Goal: Communication & Community: Answer question/provide support

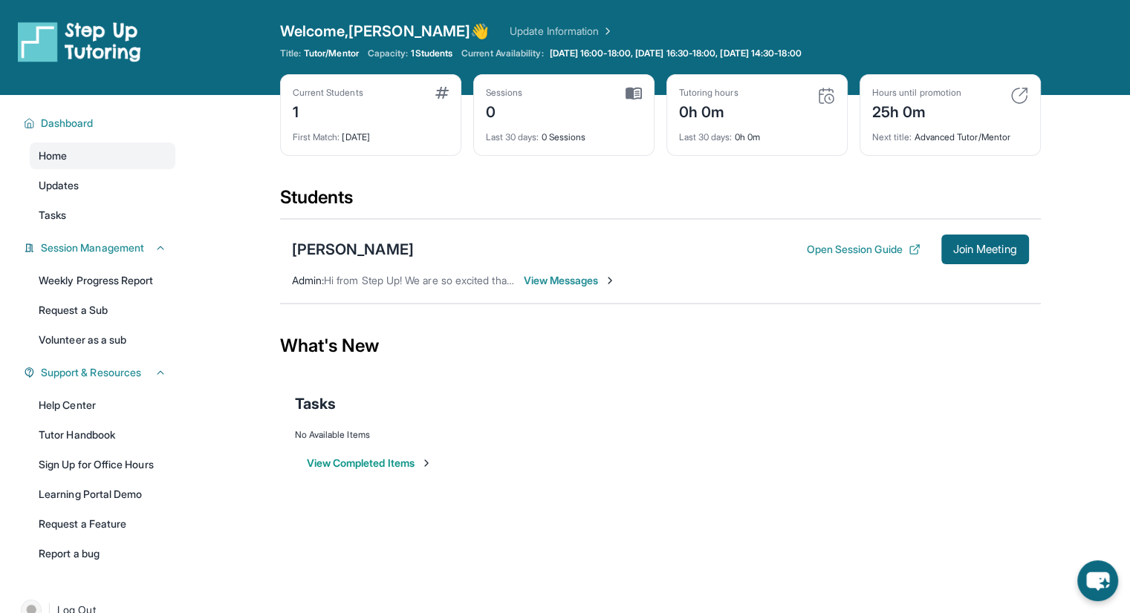
click at [100, 33] on img at bounding box center [79, 42] width 123 height 42
click at [994, 241] on button "Join Meeting" at bounding box center [985, 250] width 88 height 30
click at [962, 259] on button "Join Meeting" at bounding box center [985, 250] width 88 height 30
click at [962, 250] on span "Join Meeting" at bounding box center [985, 249] width 64 height 9
click at [544, 281] on span "View Messages" at bounding box center [570, 280] width 93 height 15
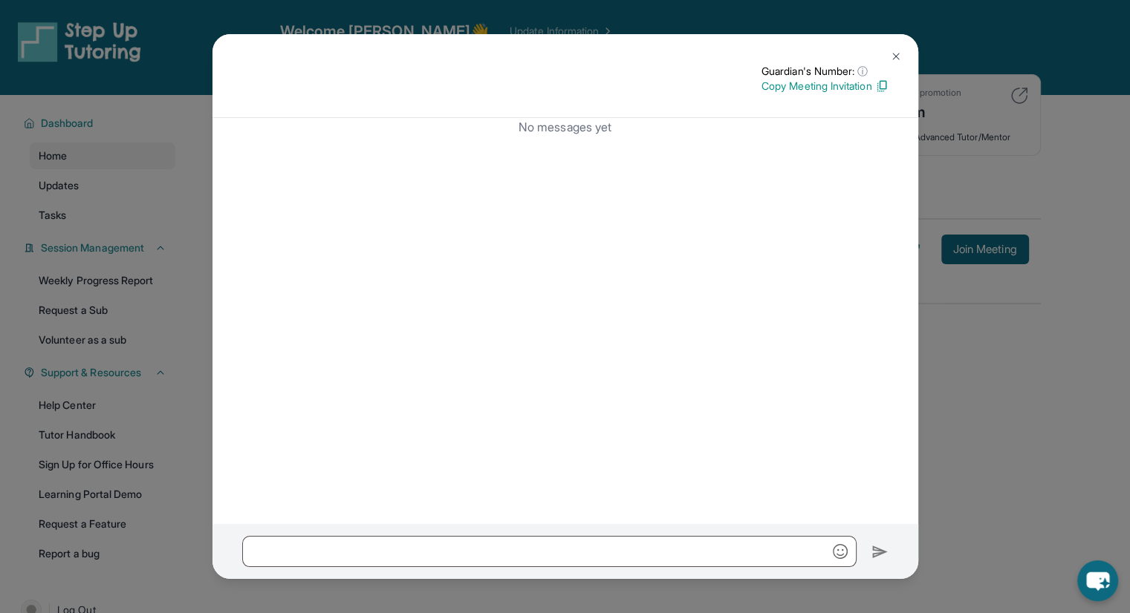
click at [814, 87] on p "Copy Meeting Invitation" at bounding box center [824, 86] width 127 height 15
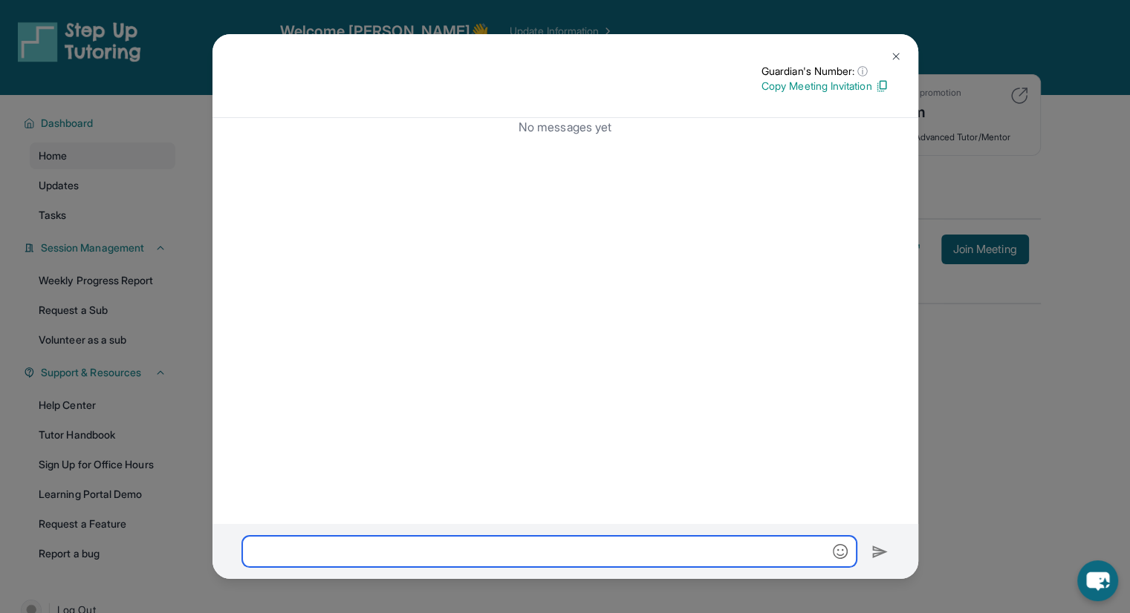
click at [437, 538] on input "text" at bounding box center [549, 551] width 614 height 31
paste input "**********"
click at [492, 559] on input "**********" at bounding box center [549, 551] width 614 height 31
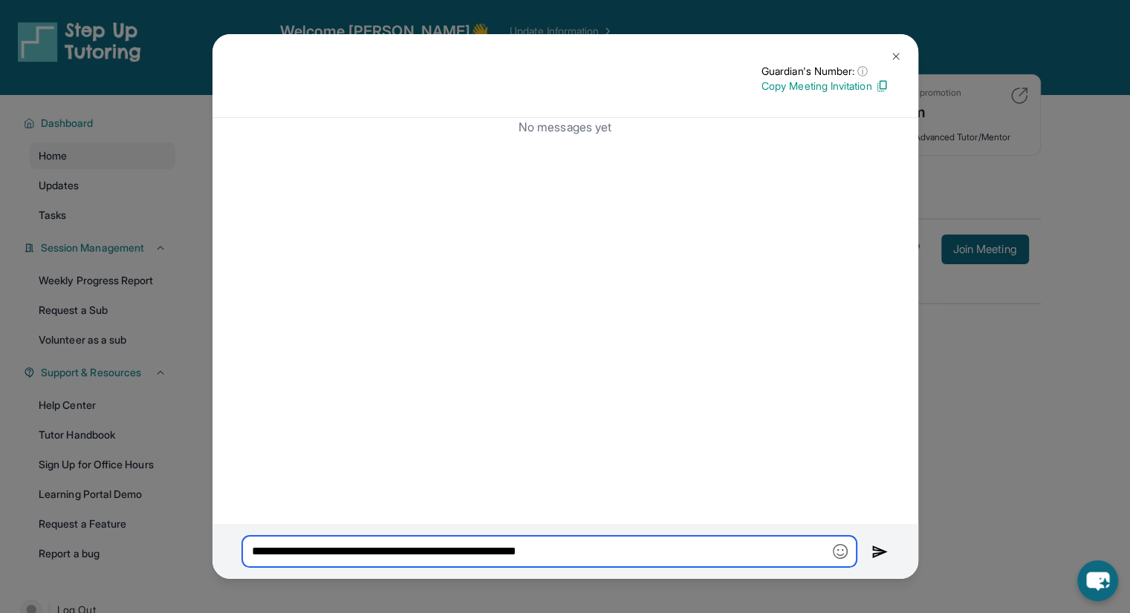
click at [492, 559] on input "**********" at bounding box center [549, 551] width 614 height 31
type input "**********"
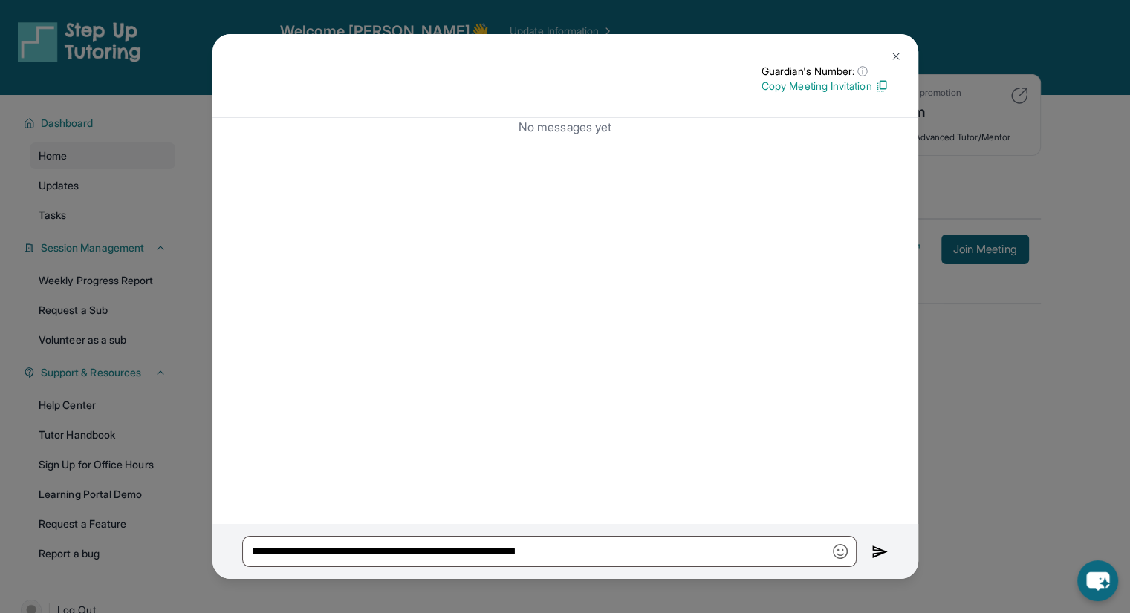
click at [858, 85] on p "Copy Meeting Invitation" at bounding box center [824, 86] width 127 height 15
click at [893, 51] on img at bounding box center [896, 56] width 12 height 12
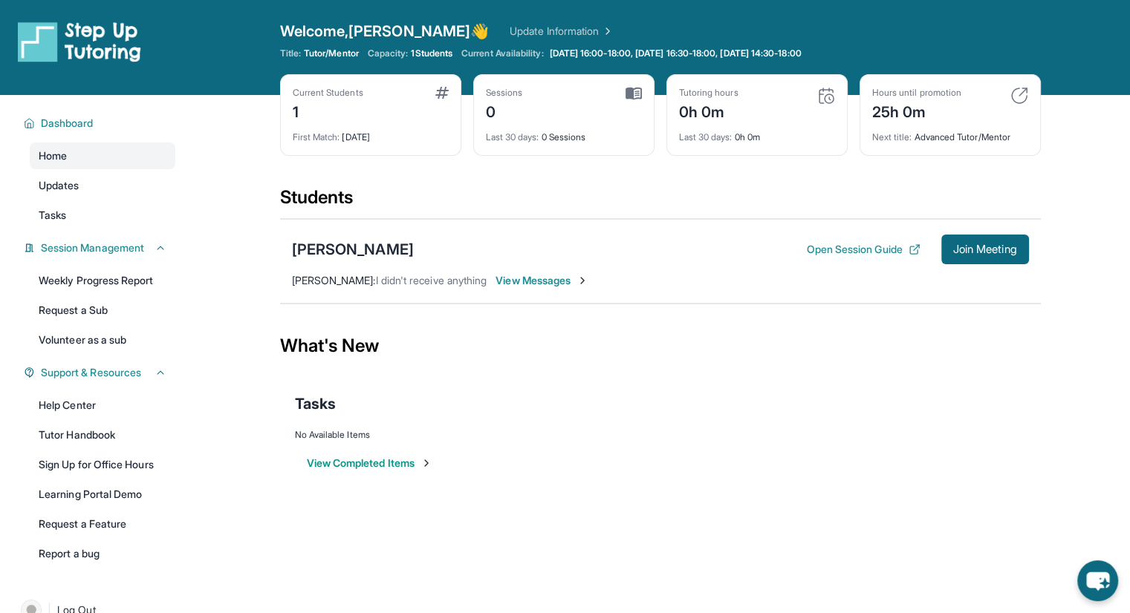
click at [570, 280] on span "View Messages" at bounding box center [541, 280] width 93 height 15
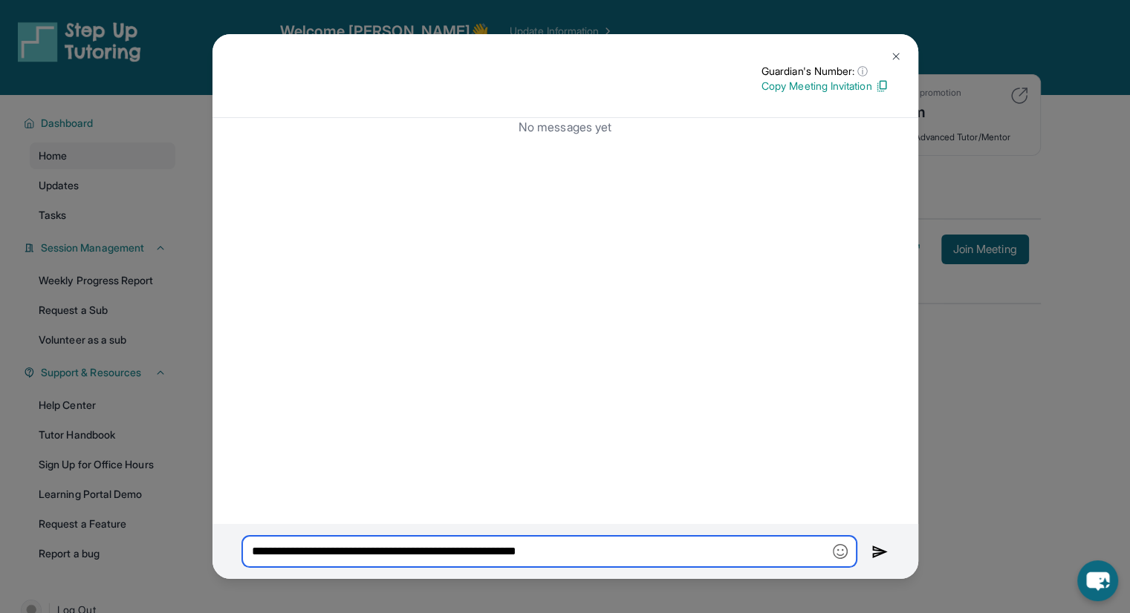
click at [423, 549] on input "**********" at bounding box center [549, 551] width 614 height 31
paste input "**********"
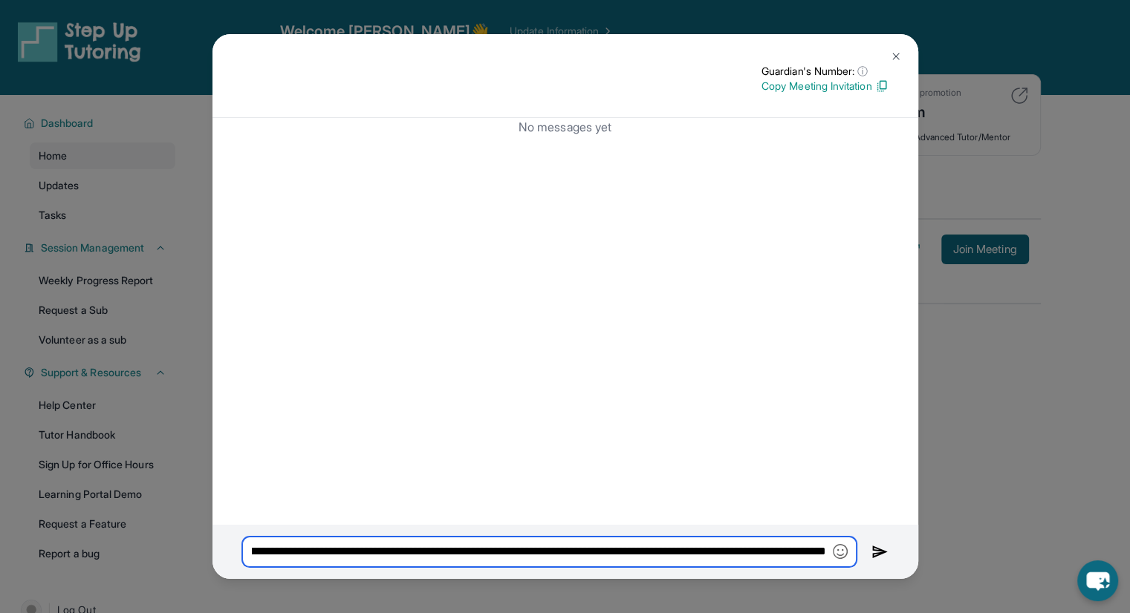
type input "**********"
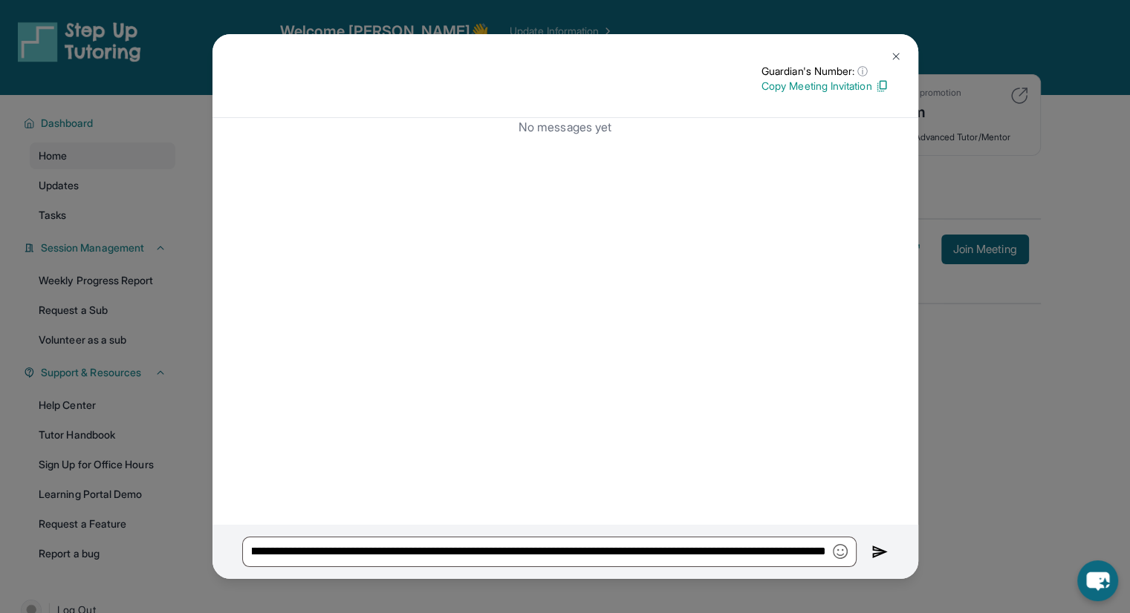
scroll to position [0, 0]
click at [876, 544] on img at bounding box center [879, 553] width 17 height 18
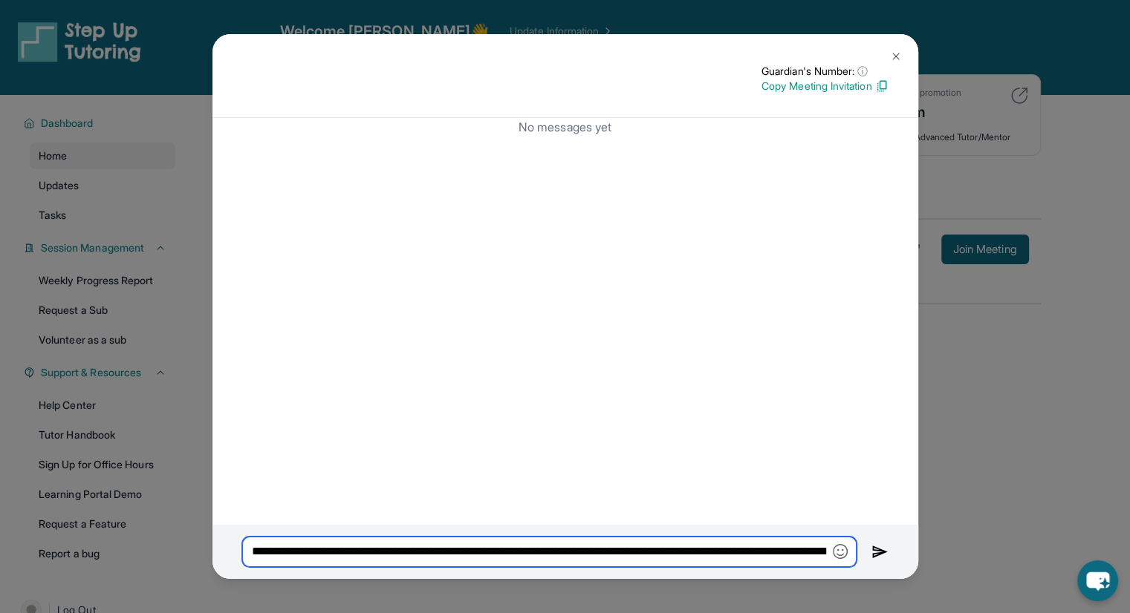
click at [828, 550] on input "text" at bounding box center [549, 552] width 614 height 31
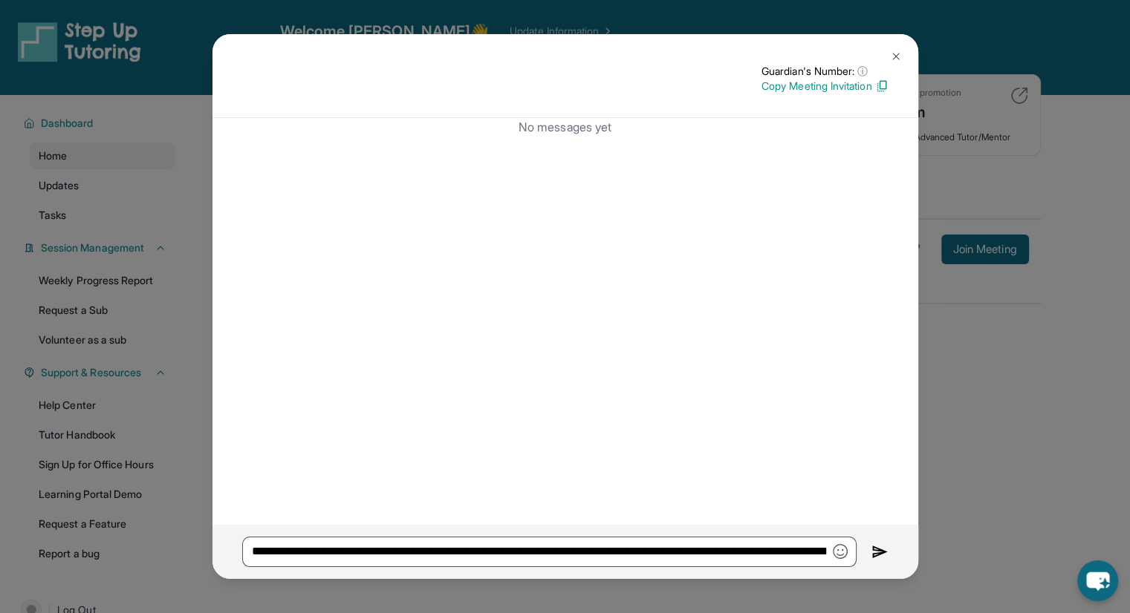
click at [841, 553] on img "button" at bounding box center [840, 551] width 15 height 15
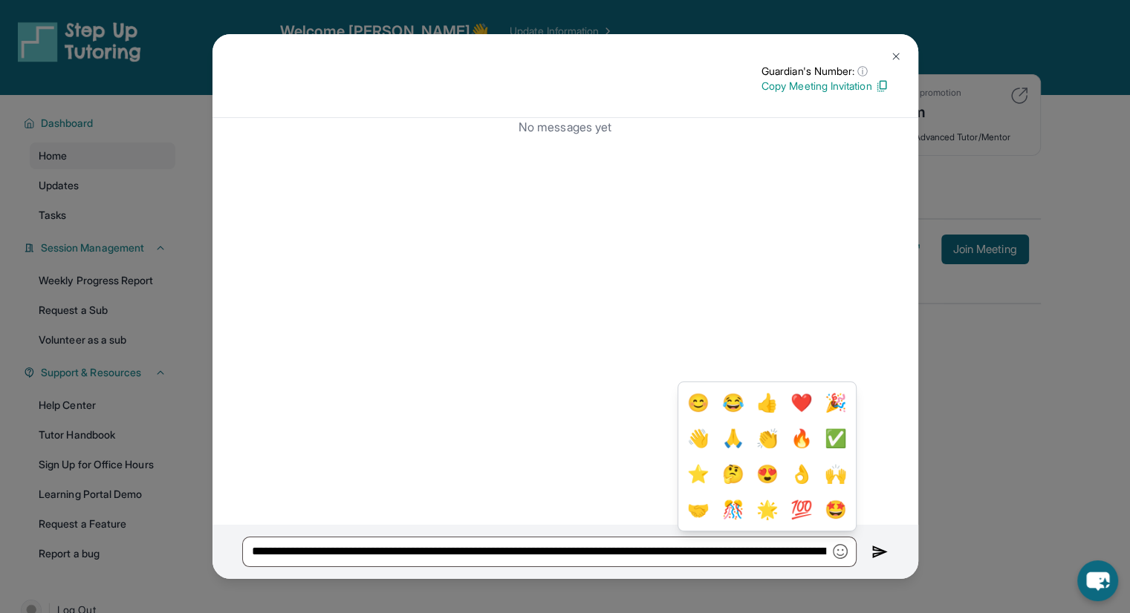
click at [841, 553] on img "button" at bounding box center [840, 551] width 15 height 15
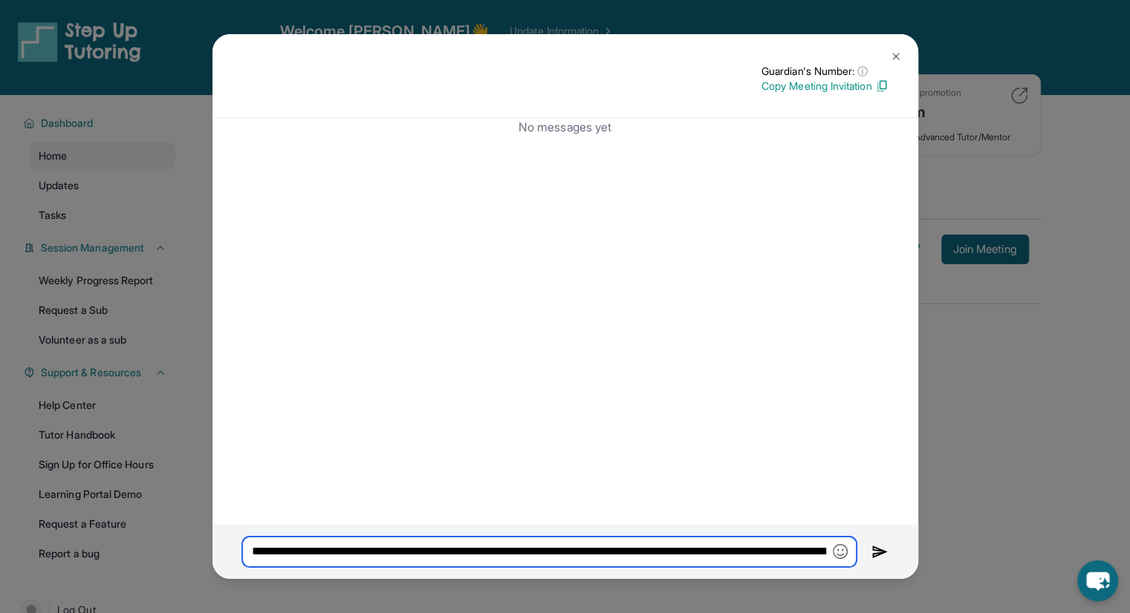
click at [804, 553] on input "text" at bounding box center [549, 552] width 614 height 31
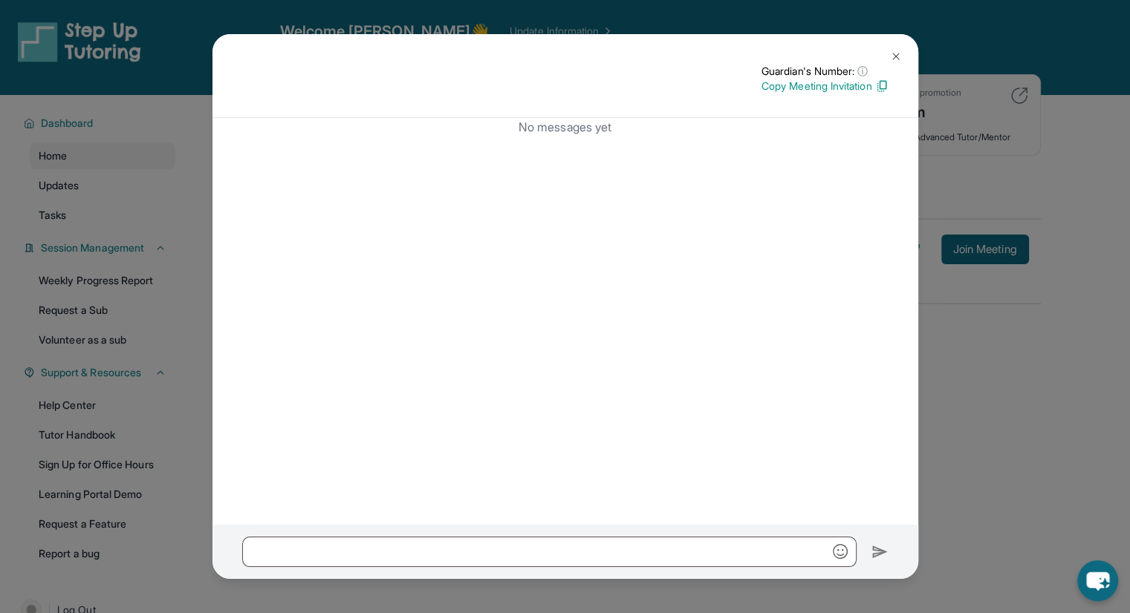
click at [896, 57] on img at bounding box center [896, 56] width 12 height 12
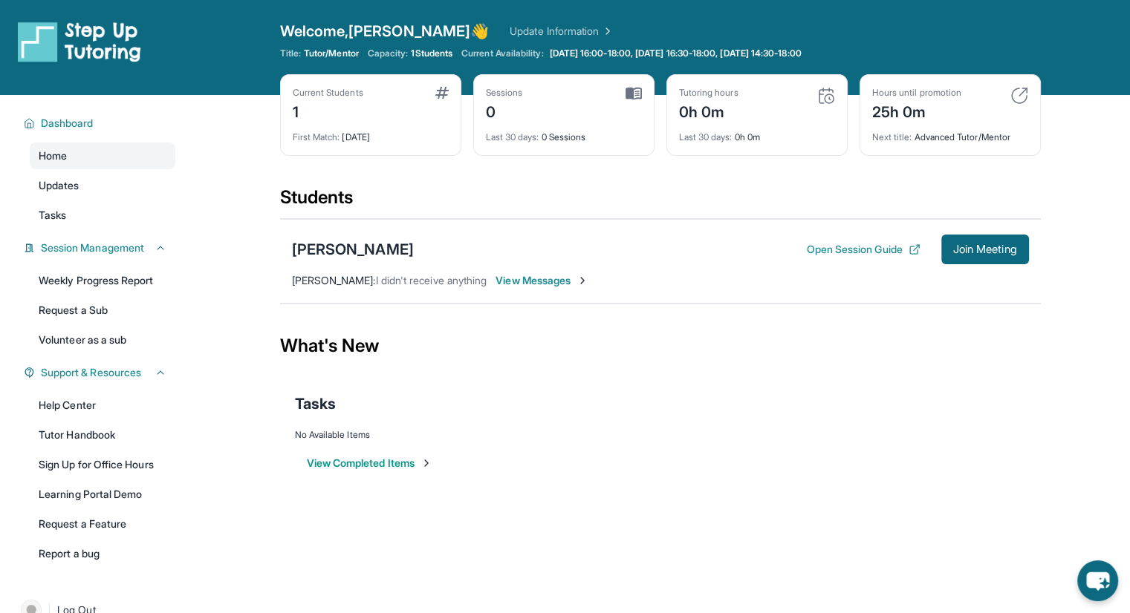
click at [992, 245] on span "Join Meeting" at bounding box center [985, 249] width 64 height 9
click at [561, 278] on span "View Messages" at bounding box center [541, 280] width 93 height 15
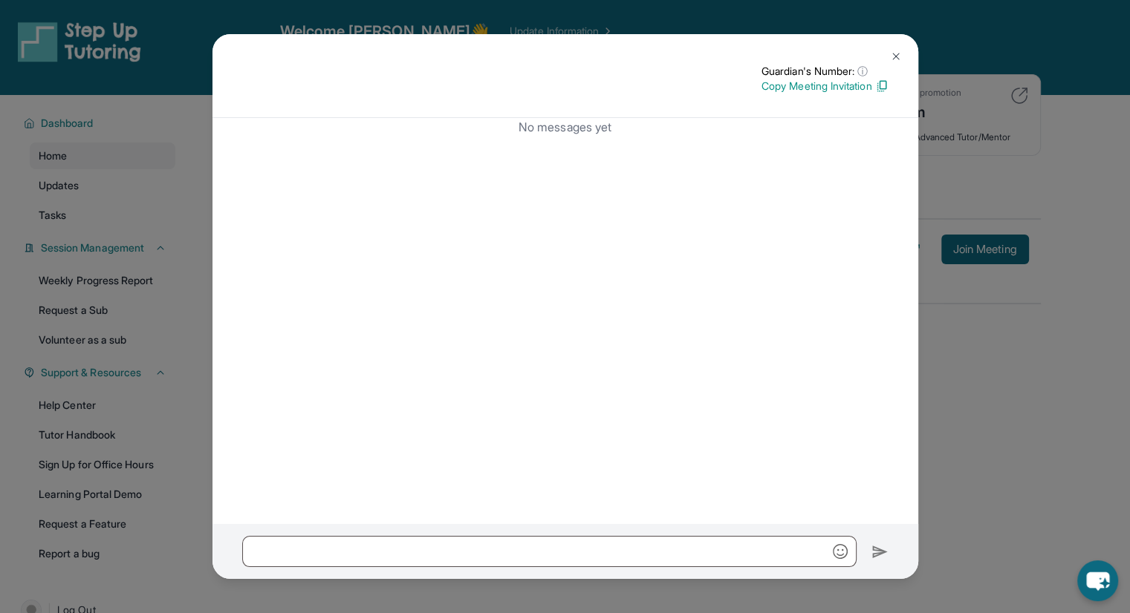
click at [834, 86] on p "Copy Meeting Invitation" at bounding box center [824, 86] width 127 height 15
click at [365, 535] on div at bounding box center [565, 551] width 706 height 55
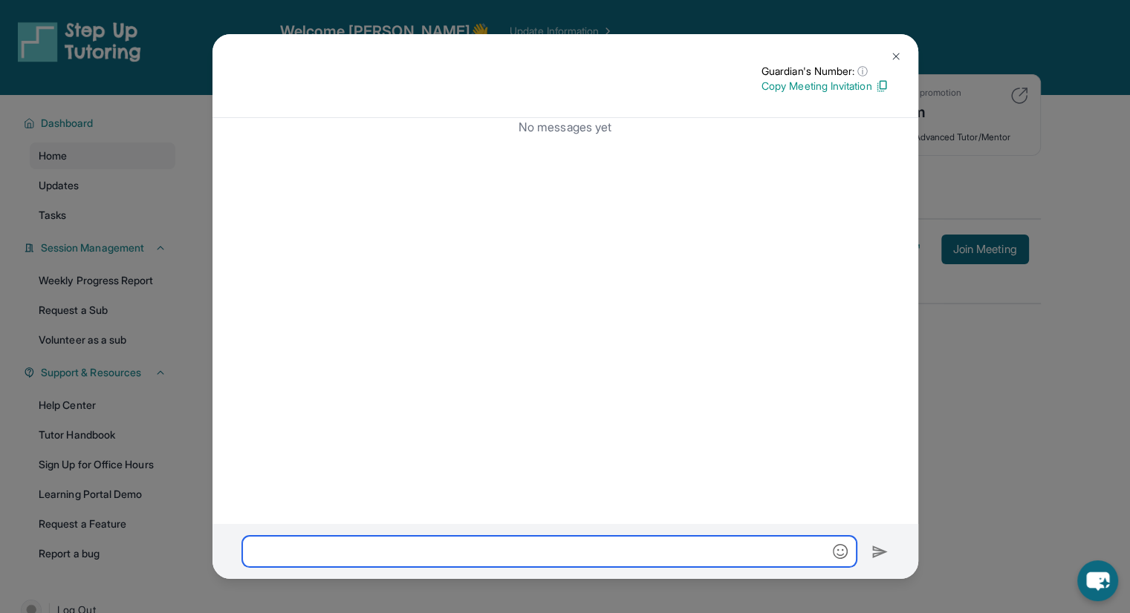
click at [364, 545] on input "text" at bounding box center [549, 551] width 614 height 31
paste input "**********"
type input "**********"
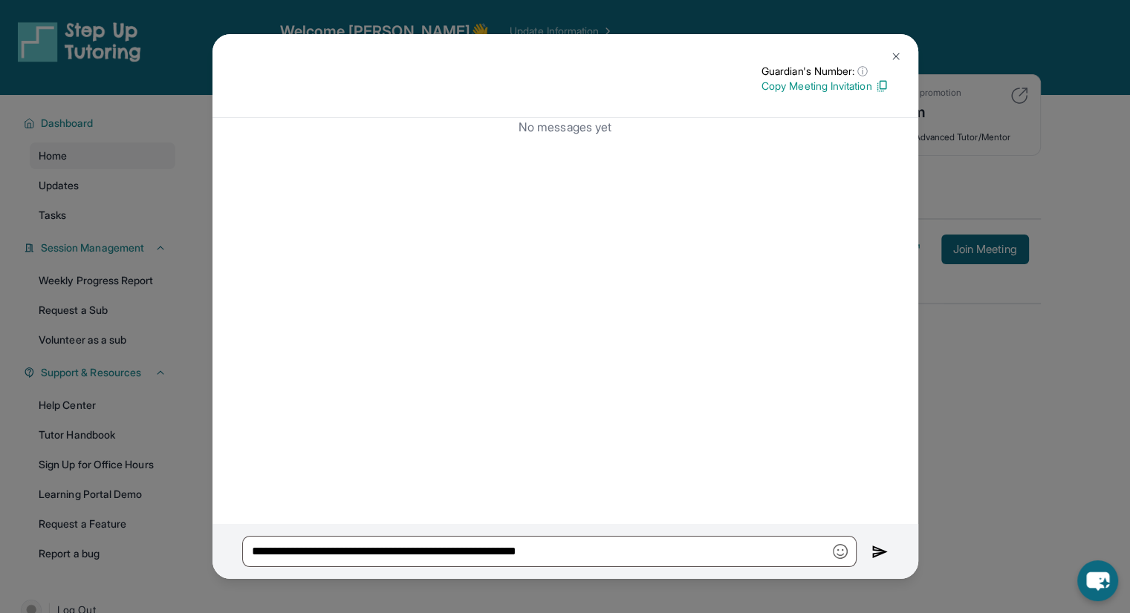
click at [876, 550] on img at bounding box center [879, 553] width 17 height 18
click at [890, 53] on img at bounding box center [896, 56] width 12 height 12
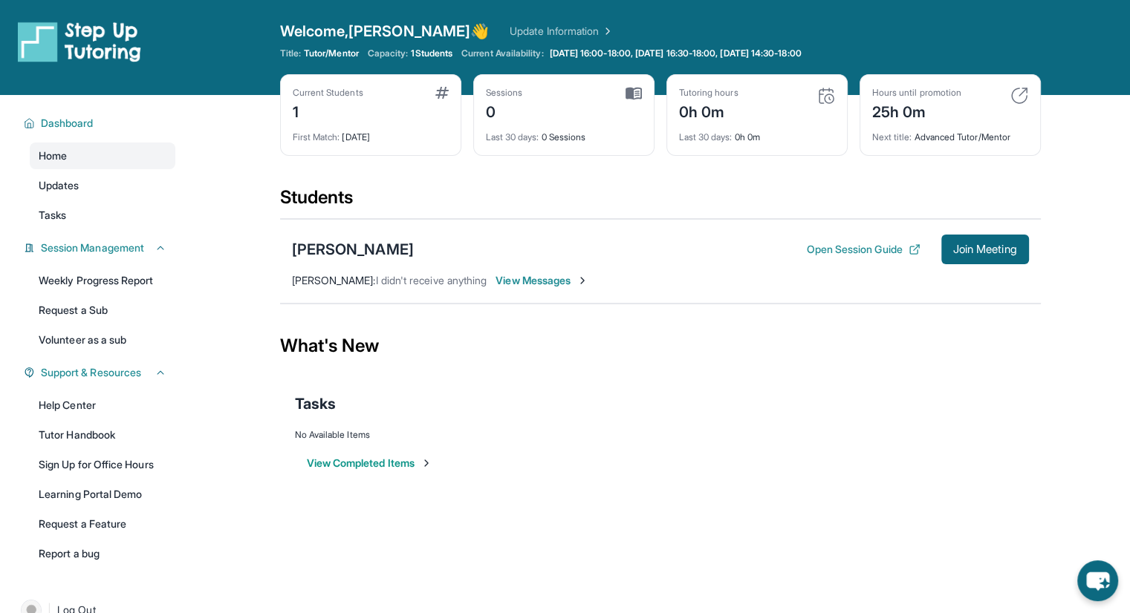
click at [306, 65] on div "Welcome, Madonna 👋 Update Information Title: Tutor/Mentor Capacity: 1 Students …" at bounding box center [660, 47] width 760 height 53
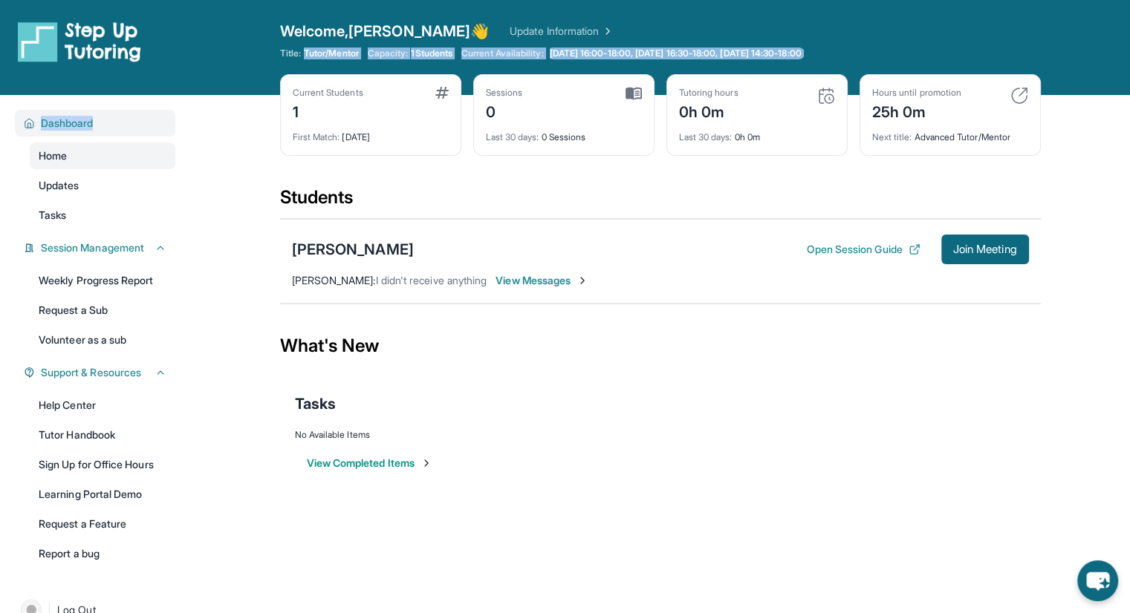
drag, startPoint x: 306, startPoint y: 65, endPoint x: 80, endPoint y: 123, distance: 233.3
click at [80, 123] on div "Open sidebar Welcome, Madonna 👋 Update Information Title: Tutor/Mentor Capacity…" at bounding box center [565, 306] width 1130 height 613
click at [895, 250] on button "Open Session Guide" at bounding box center [863, 249] width 114 height 15
click at [998, 249] on span "Join Meeting" at bounding box center [985, 249] width 64 height 9
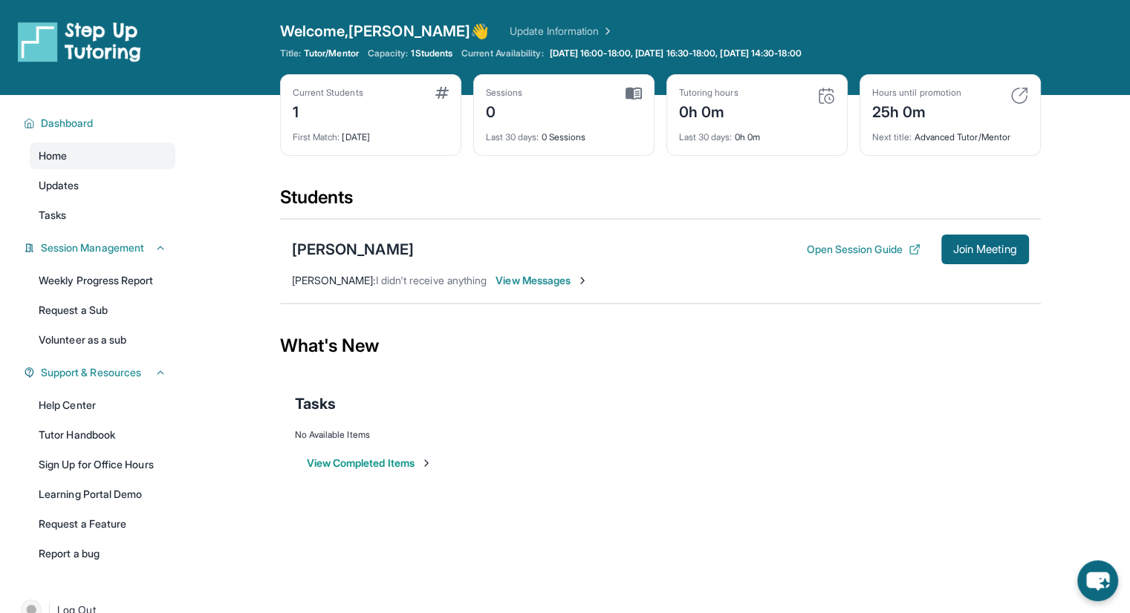
click at [463, 206] on div "Students" at bounding box center [660, 202] width 760 height 33
click at [509, 27] on link "Update Information" at bounding box center [561, 31] width 104 height 15
click at [546, 283] on span "View Messages" at bounding box center [541, 280] width 93 height 15
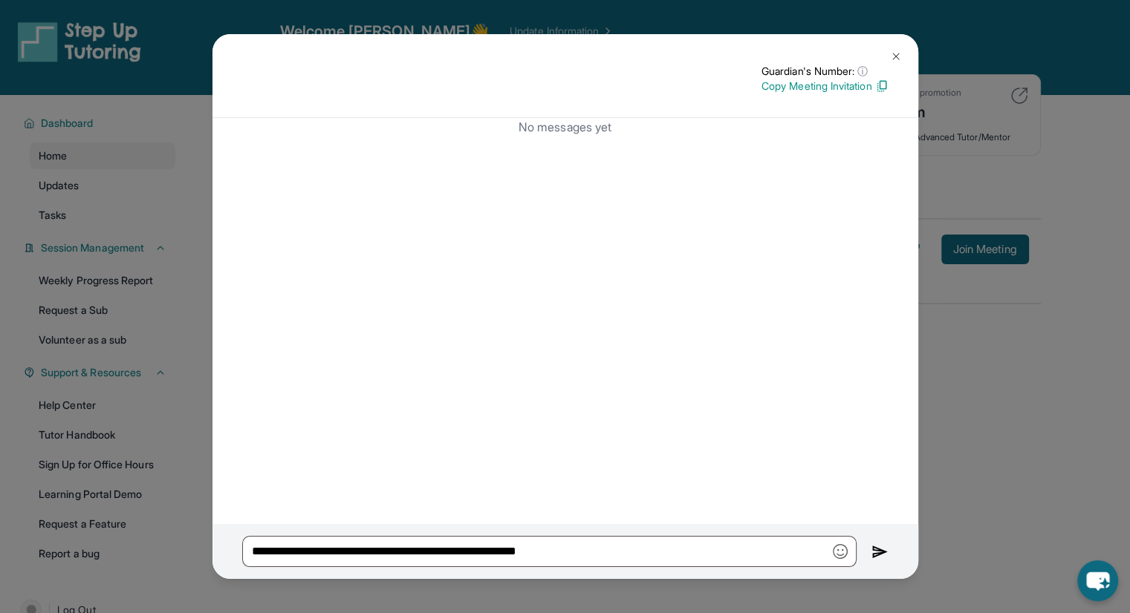
click at [894, 49] on button at bounding box center [896, 57] width 30 height 30
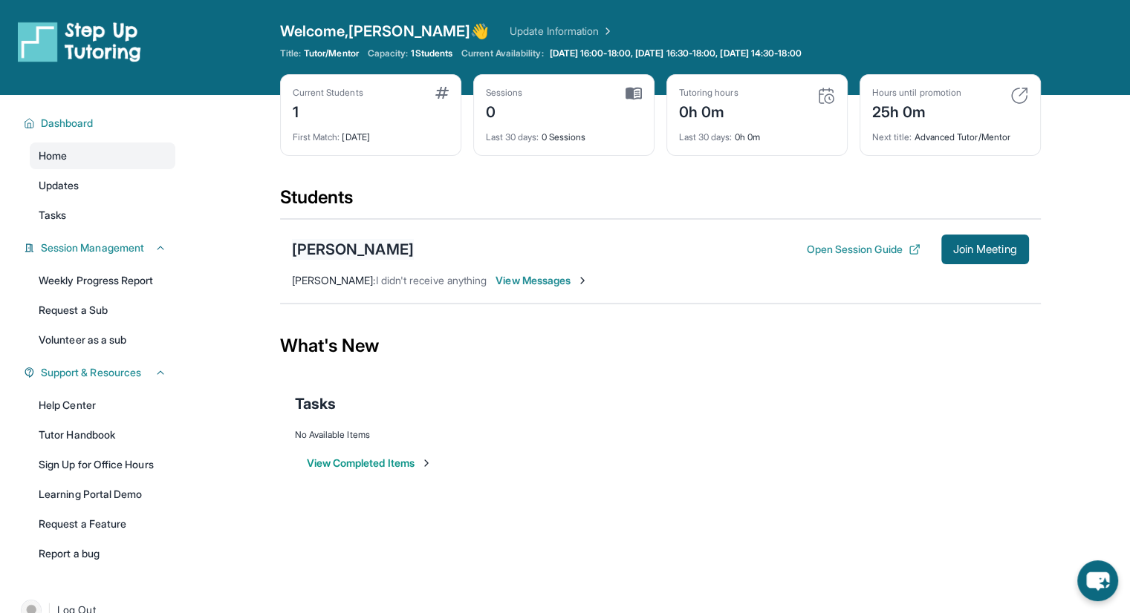
click at [392, 247] on div "[PERSON_NAME]" at bounding box center [353, 249] width 122 height 21
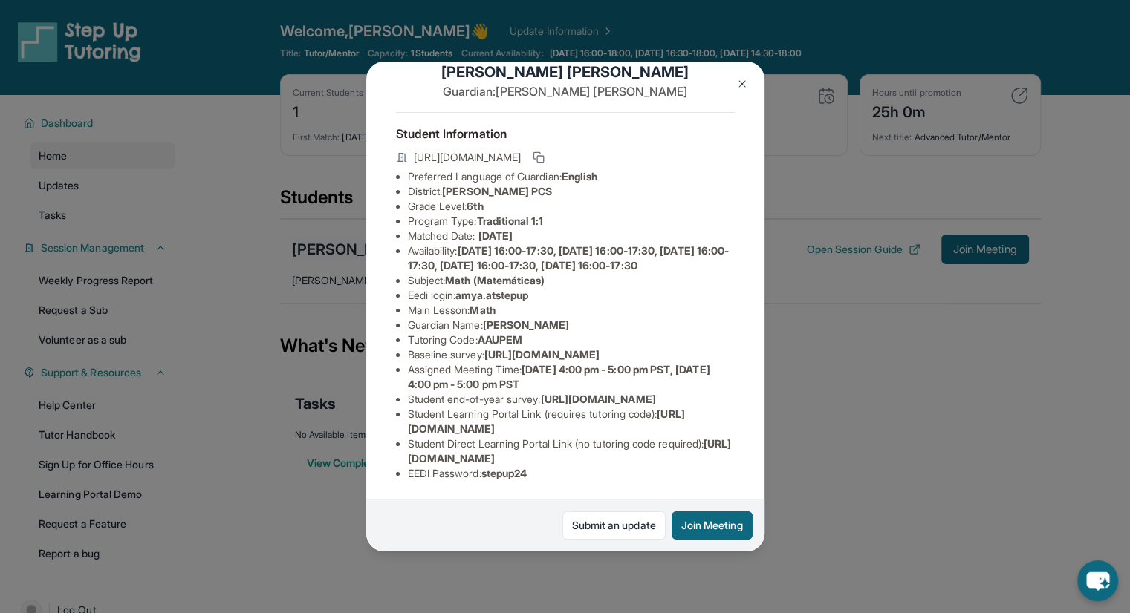
scroll to position [172, 0]
click at [603, 348] on li "Baseline survey : https://airtable.com/apprlfn8WjpjBUn2G/shrK0QR6AaNyG5psY?pref…" at bounding box center [571, 355] width 327 height 15
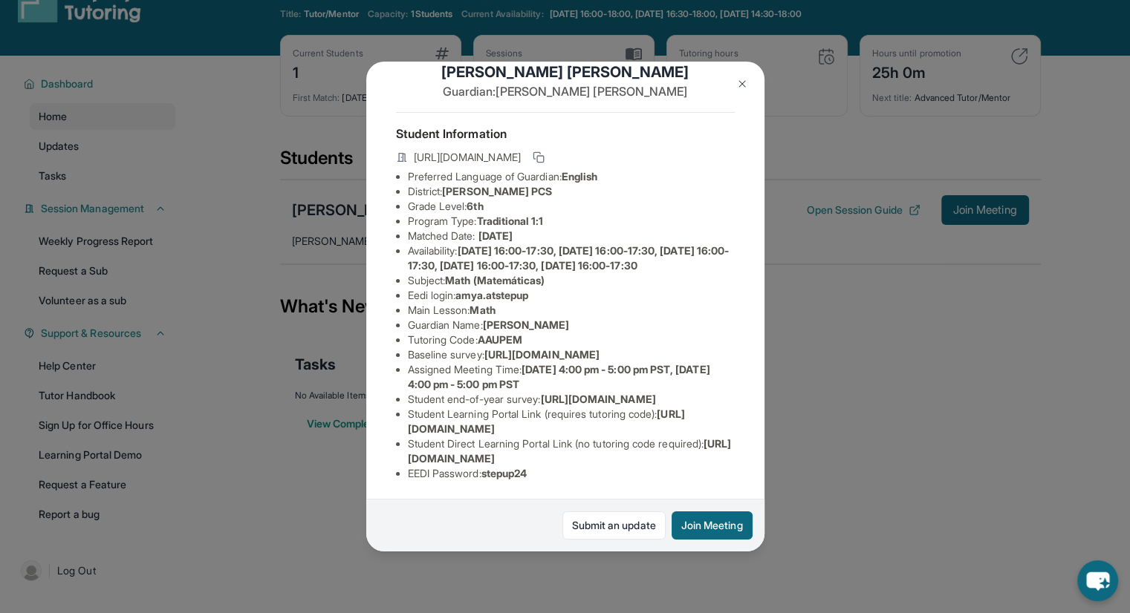
scroll to position [41, 0]
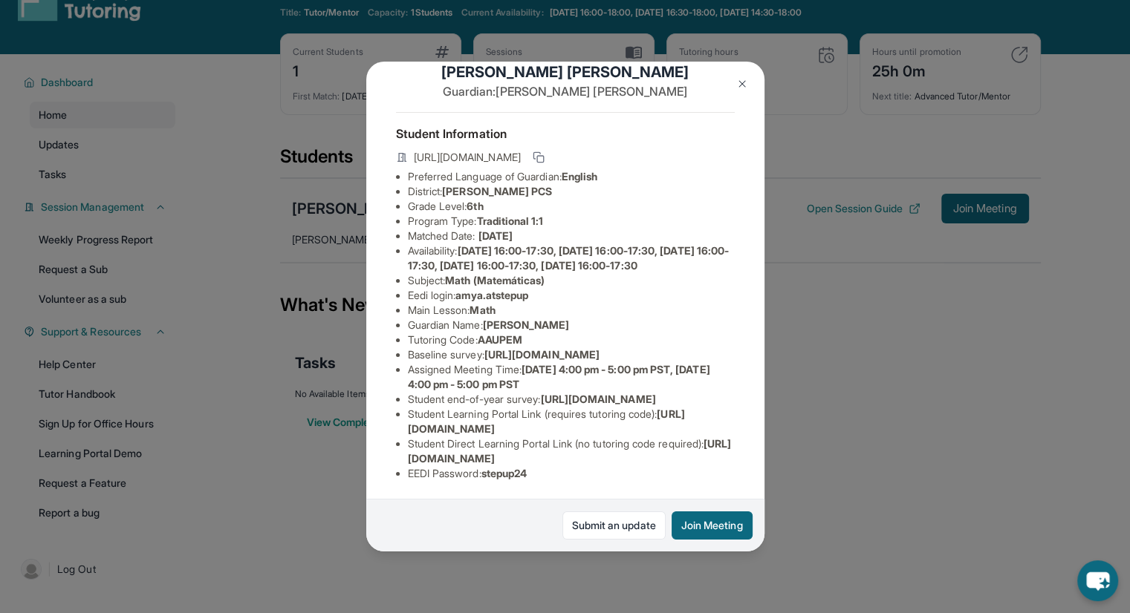
click at [741, 85] on img at bounding box center [742, 84] width 12 height 12
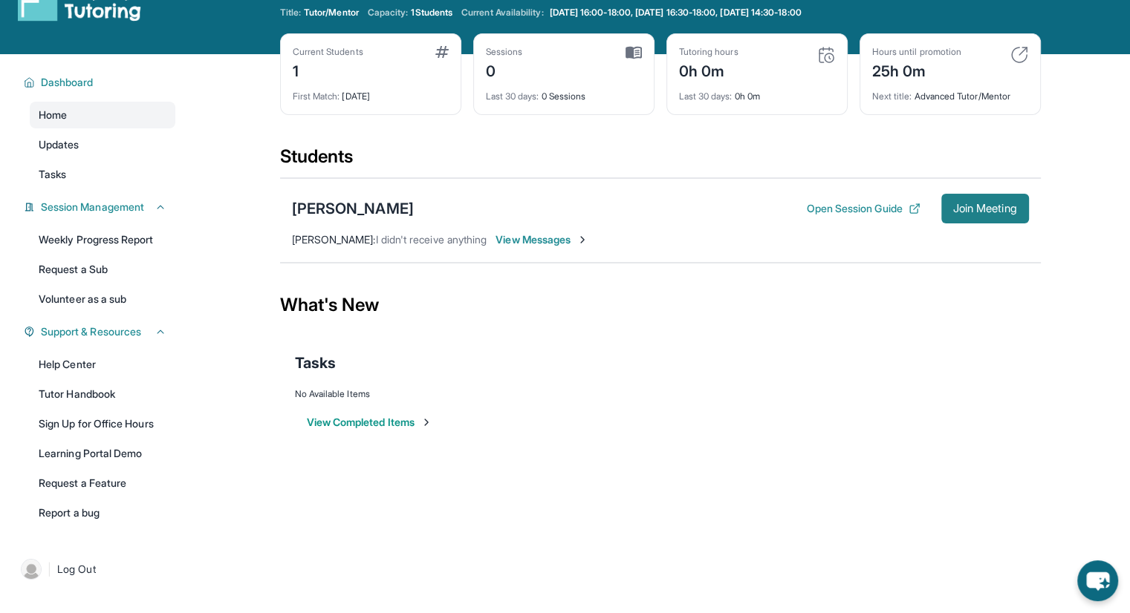
click at [965, 208] on span "Join Meeting" at bounding box center [985, 208] width 64 height 9
click at [560, 238] on span "View Messages" at bounding box center [541, 239] width 93 height 15
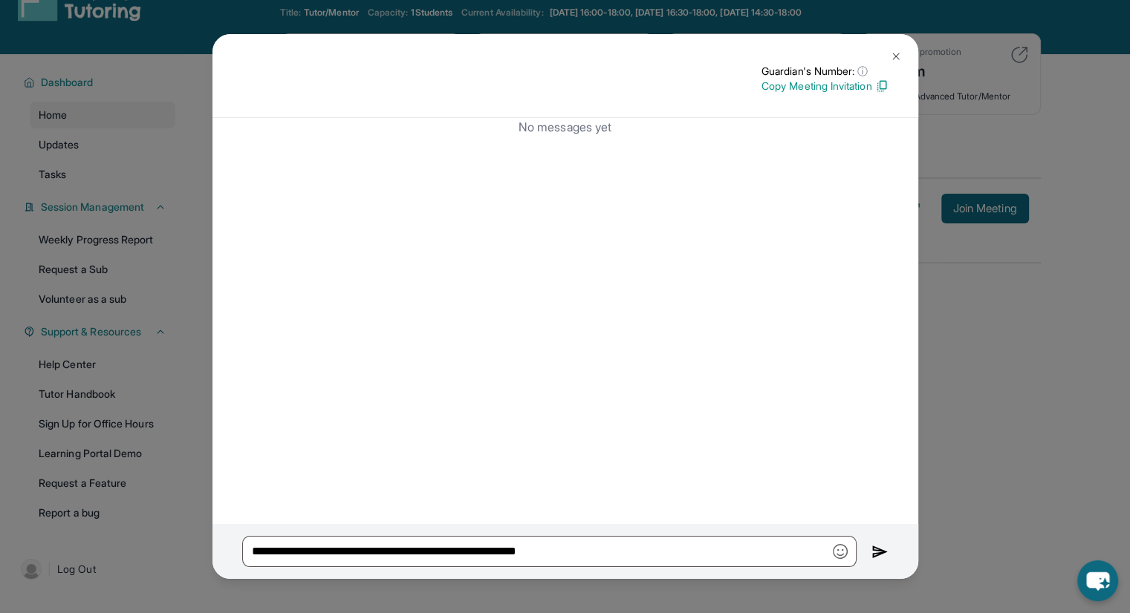
click at [972, 229] on div "**********" at bounding box center [565, 306] width 1130 height 613
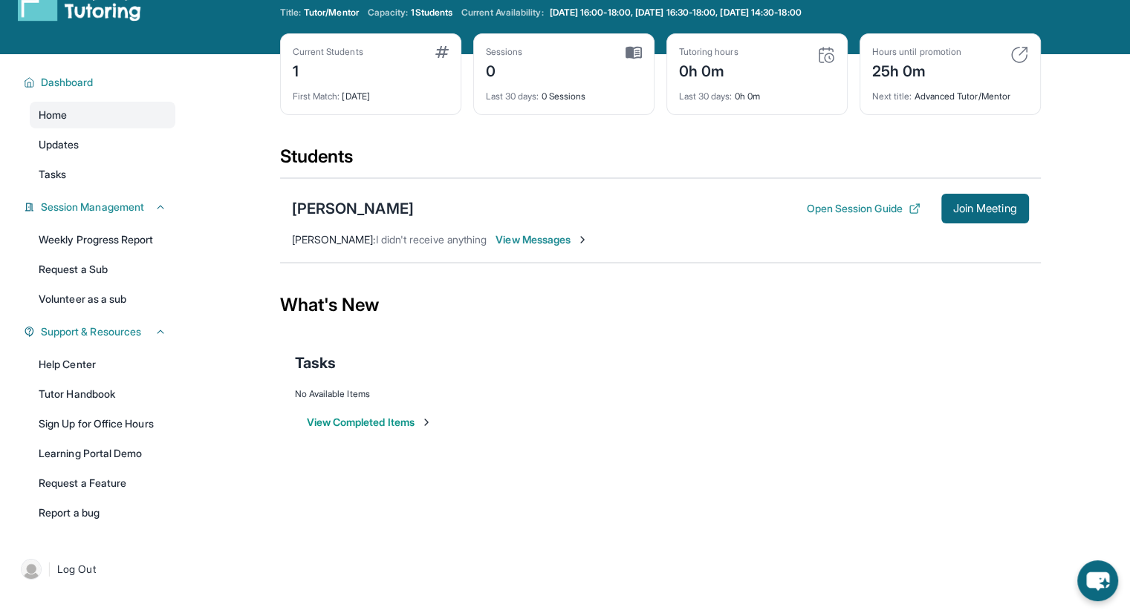
click at [362, 215] on div "[PERSON_NAME]" at bounding box center [353, 208] width 122 height 21
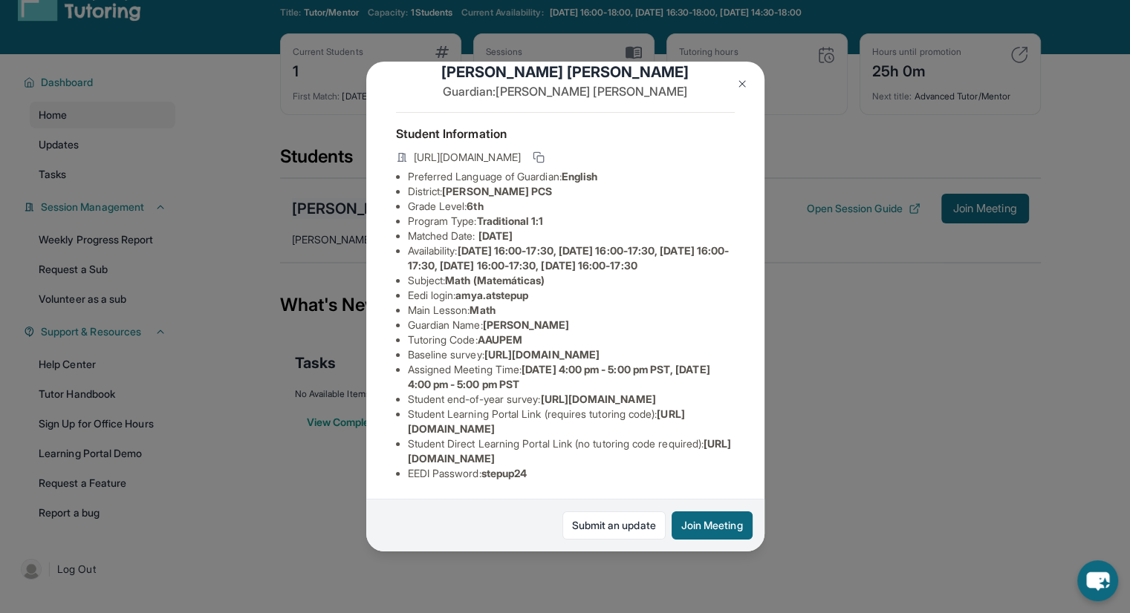
scroll to position [172, 0]
click at [745, 83] on img at bounding box center [742, 84] width 12 height 12
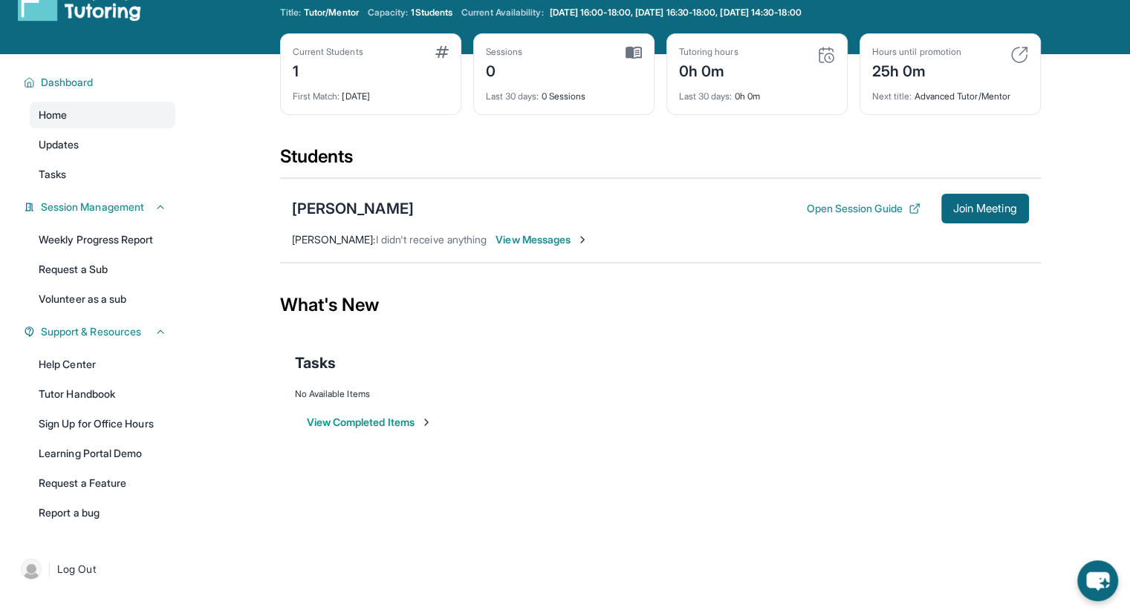
click at [838, 209] on button "Open Session Guide" at bounding box center [863, 208] width 114 height 15
click at [337, 202] on div "[PERSON_NAME]" at bounding box center [353, 208] width 122 height 21
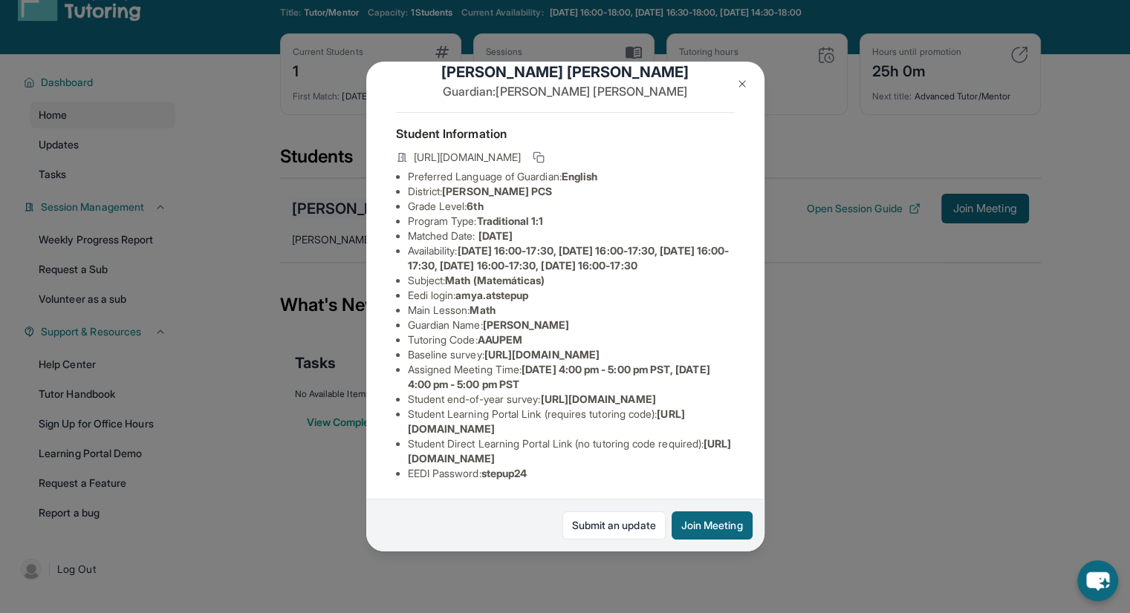
scroll to position [154, 0]
copy span "stepup24"
click at [743, 88] on img at bounding box center [742, 84] width 12 height 12
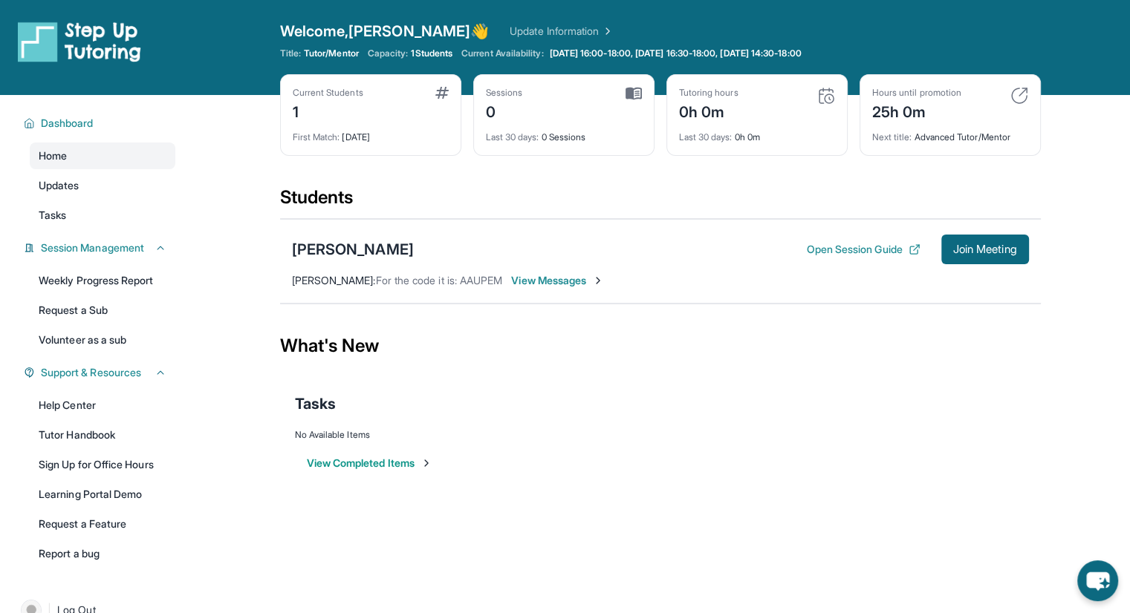
click at [421, 460] on button "View Completed Items" at bounding box center [370, 463] width 126 height 15
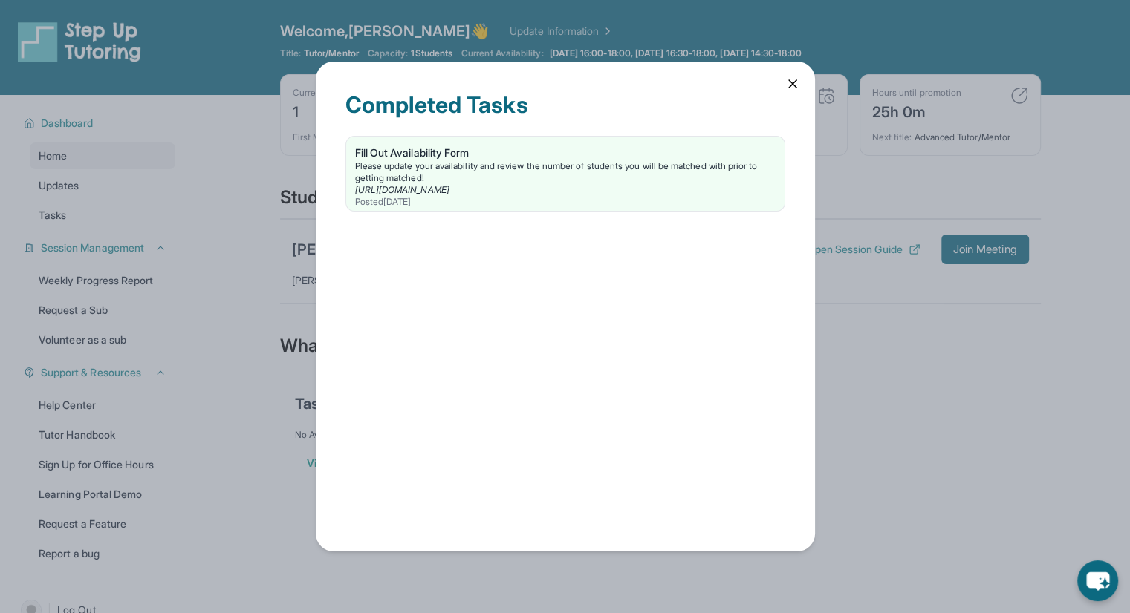
click at [620, 168] on div "Please update your availability and review the number of students you will be m…" at bounding box center [565, 172] width 420 height 24
